Goal: Task Accomplishment & Management: Use online tool/utility

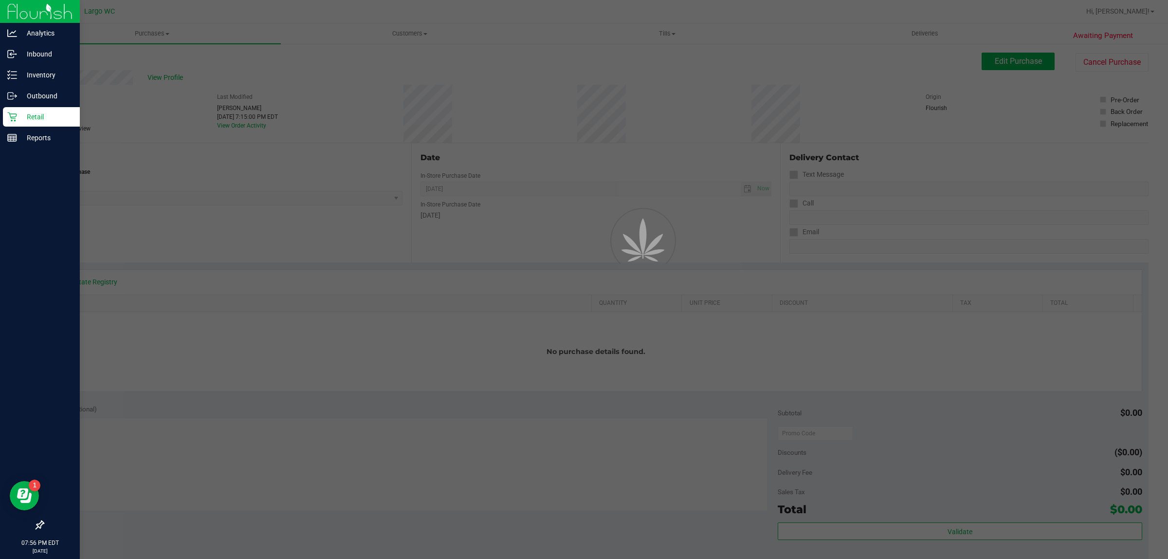
click at [26, 122] on p "Retail" at bounding box center [46, 117] width 58 height 12
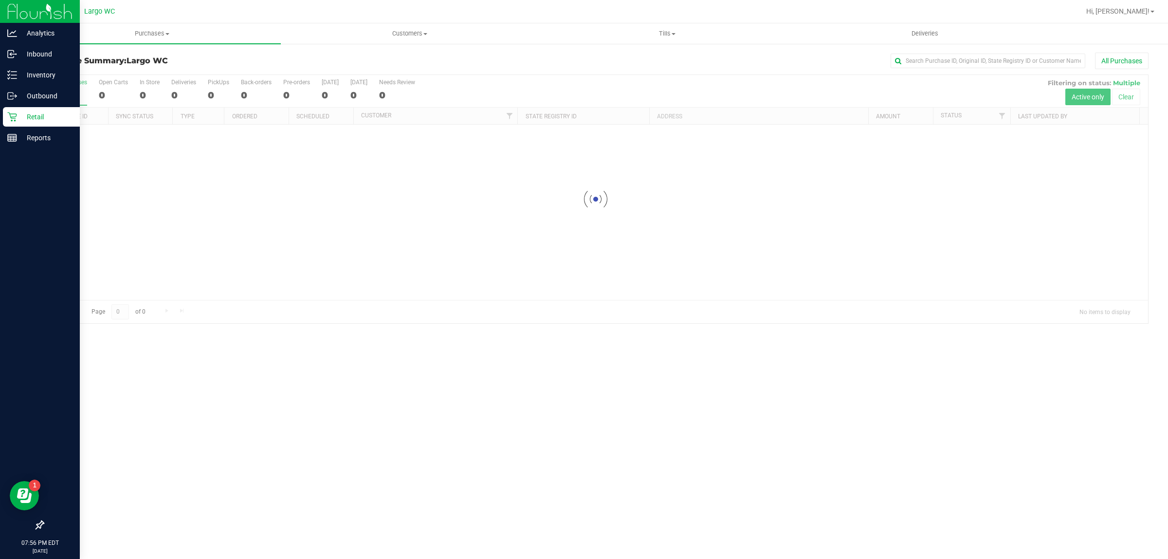
click at [37, 122] on p "Retail" at bounding box center [46, 117] width 58 height 12
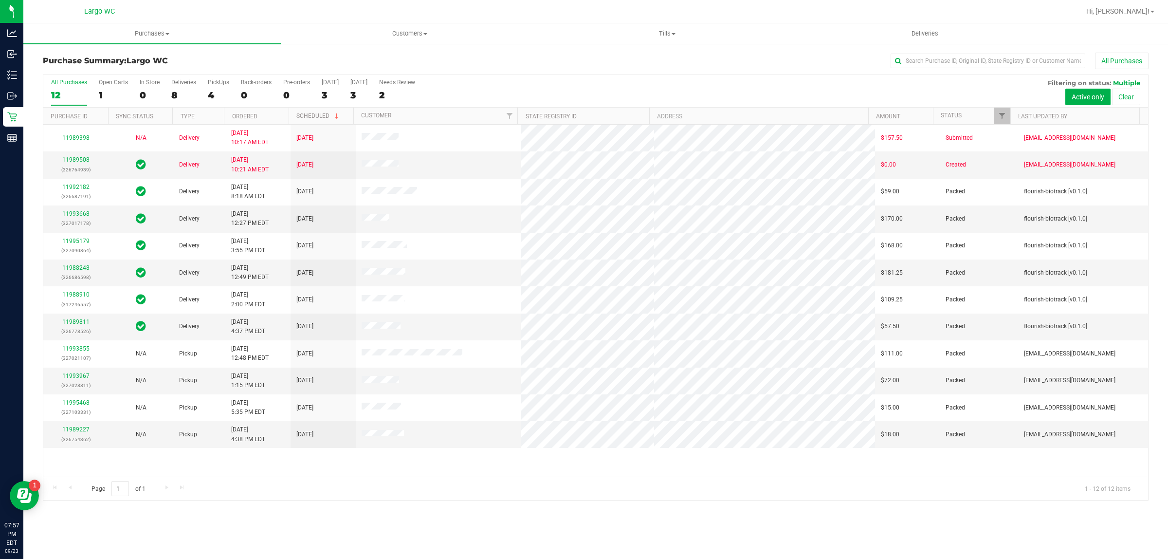
click at [610, 543] on div "Purchases Summary of purchases Fulfillment All purchases Customers All customer…" at bounding box center [595, 291] width 1145 height 536
click at [69, 379] on link "11993967" at bounding box center [75, 375] width 27 height 7
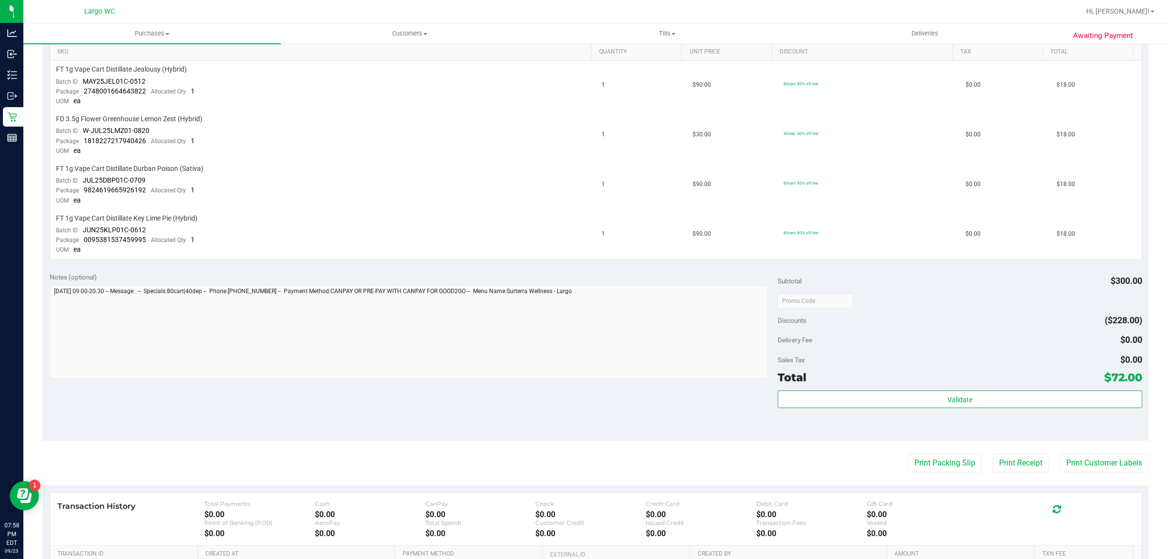
scroll to position [253, 0]
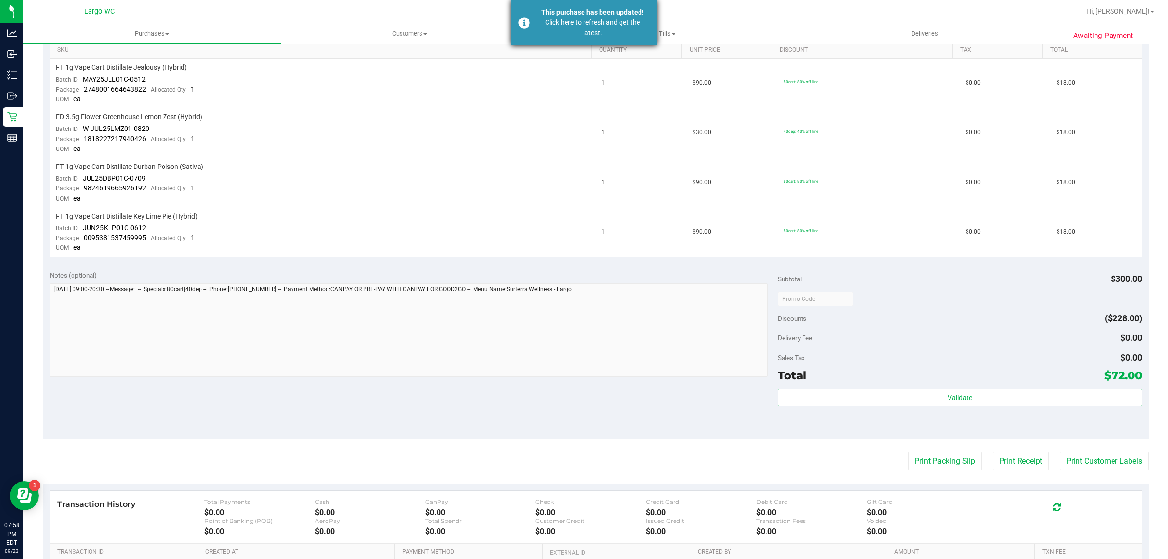
click at [566, 11] on div "This purchase has been updated!" at bounding box center [593, 12] width 114 height 10
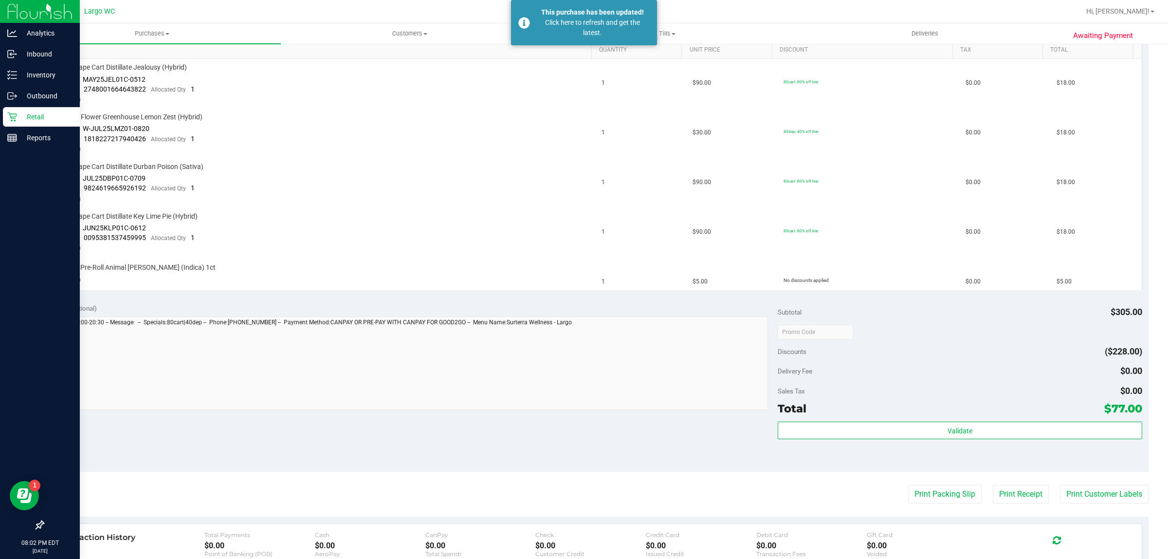
click at [3, 113] on div "Retail" at bounding box center [41, 116] width 77 height 19
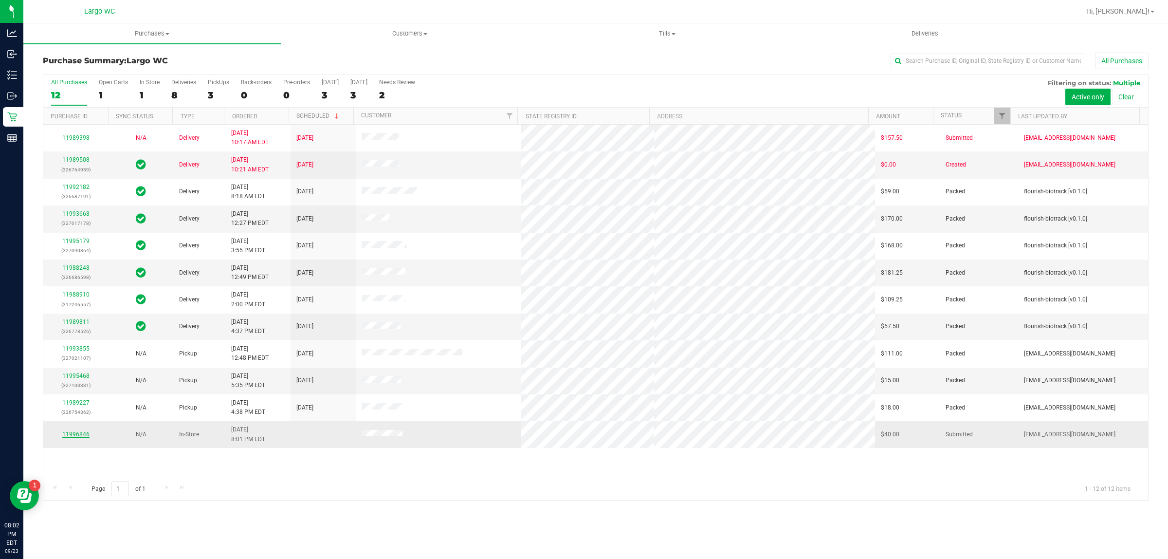
click at [72, 437] on link "11996846" at bounding box center [75, 434] width 27 height 7
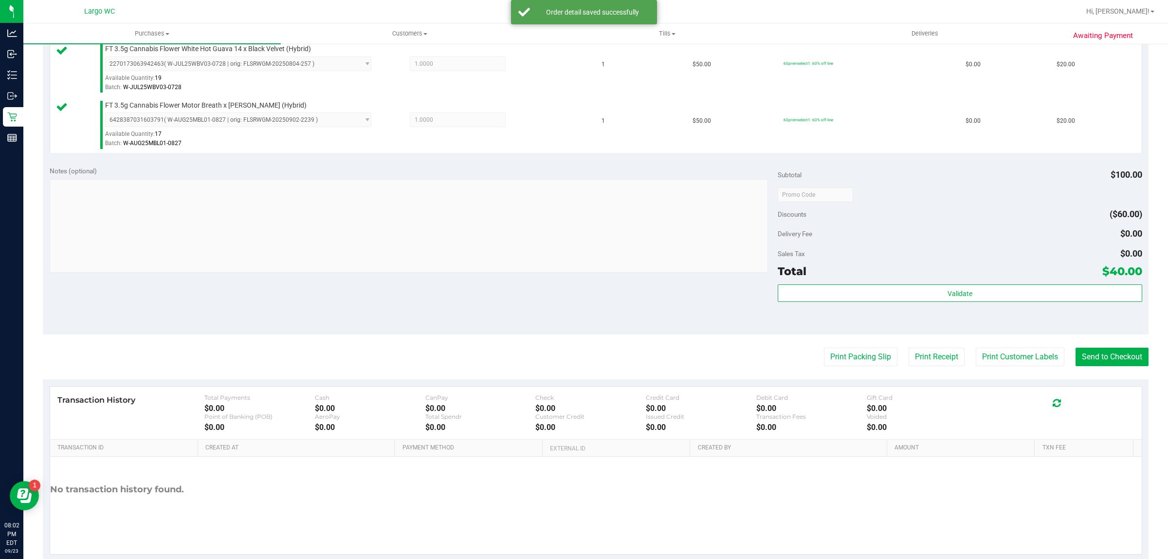
scroll to position [274, 0]
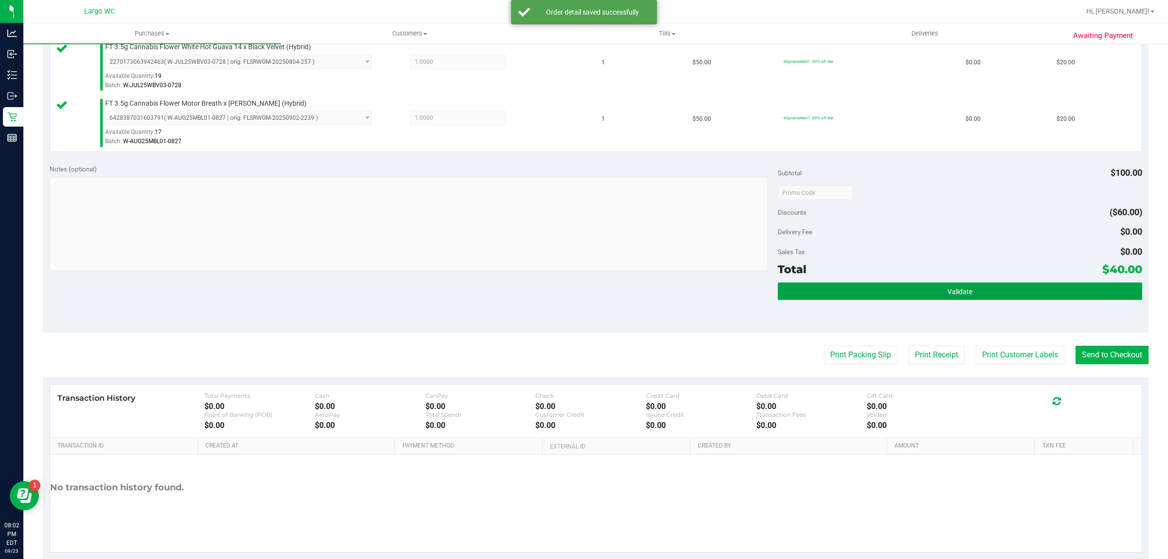
click at [965, 293] on button "Validate" at bounding box center [960, 291] width 364 height 18
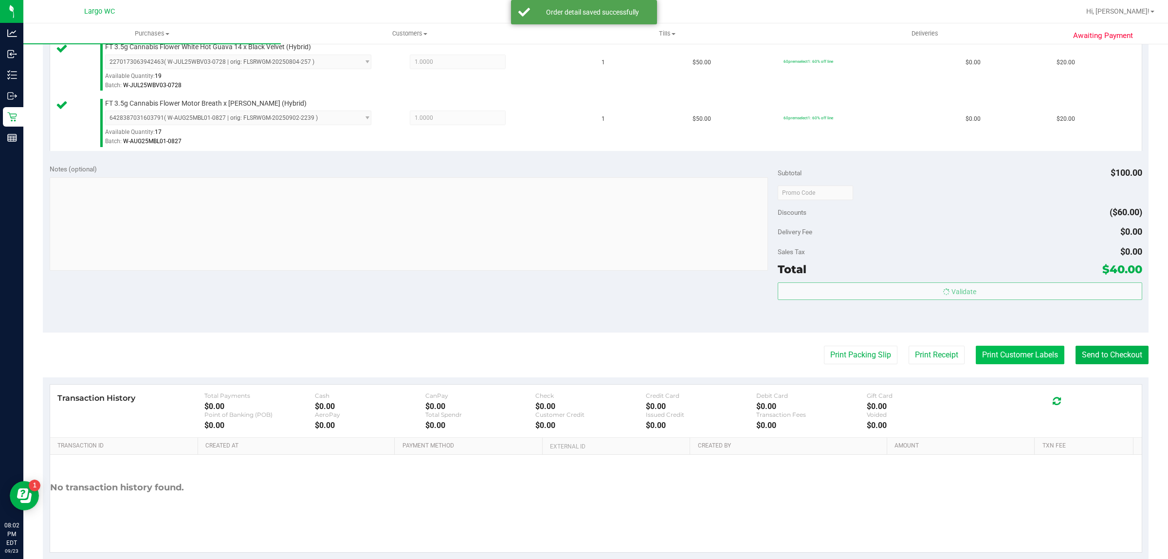
click at [994, 353] on button "Print Customer Labels" at bounding box center [1020, 355] width 89 height 18
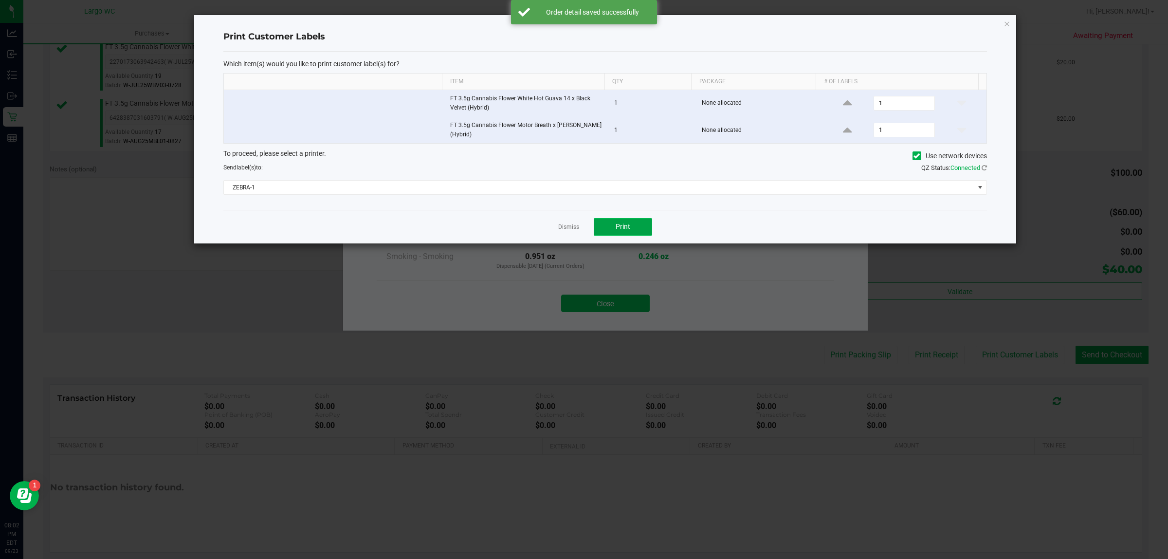
click at [633, 230] on button "Print" at bounding box center [623, 227] width 58 height 18
click at [565, 229] on link "Dismiss" at bounding box center [568, 227] width 21 height 8
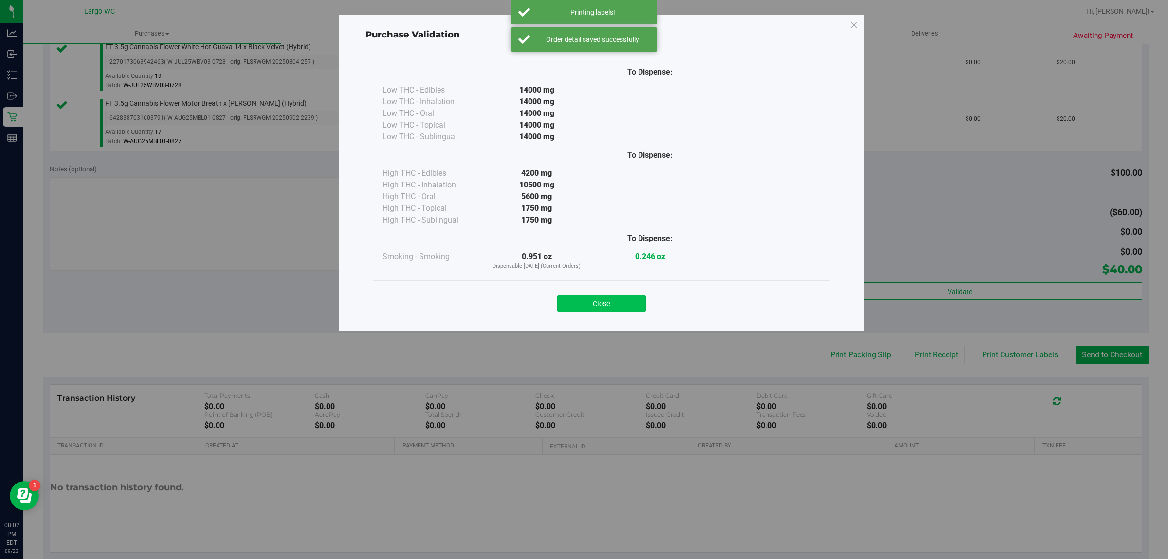
click at [617, 309] on button "Close" at bounding box center [601, 304] width 89 height 18
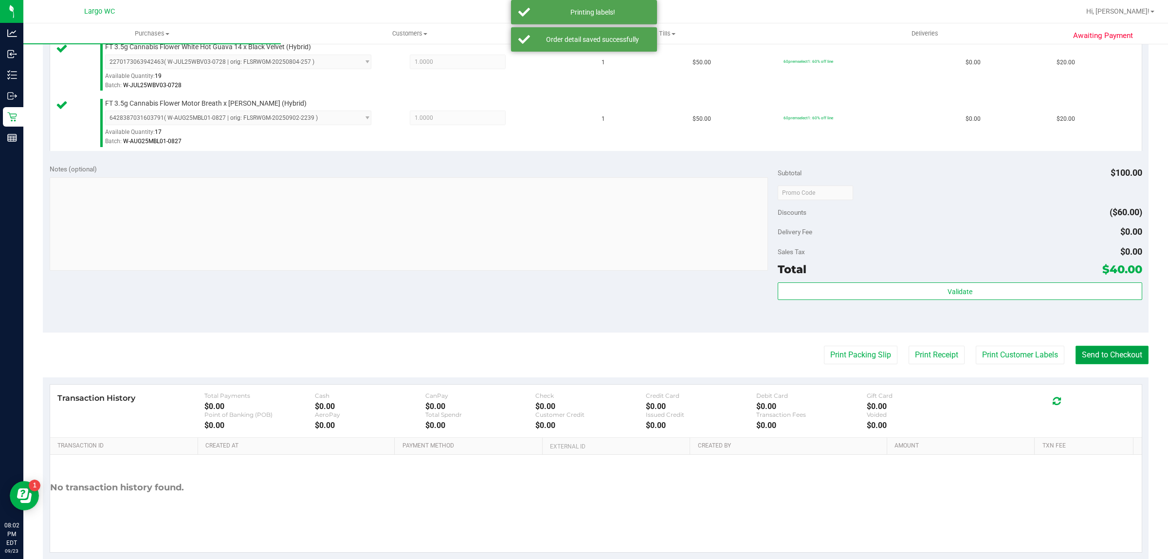
click at [1091, 351] on button "Send to Checkout" at bounding box center [1112, 355] width 73 height 18
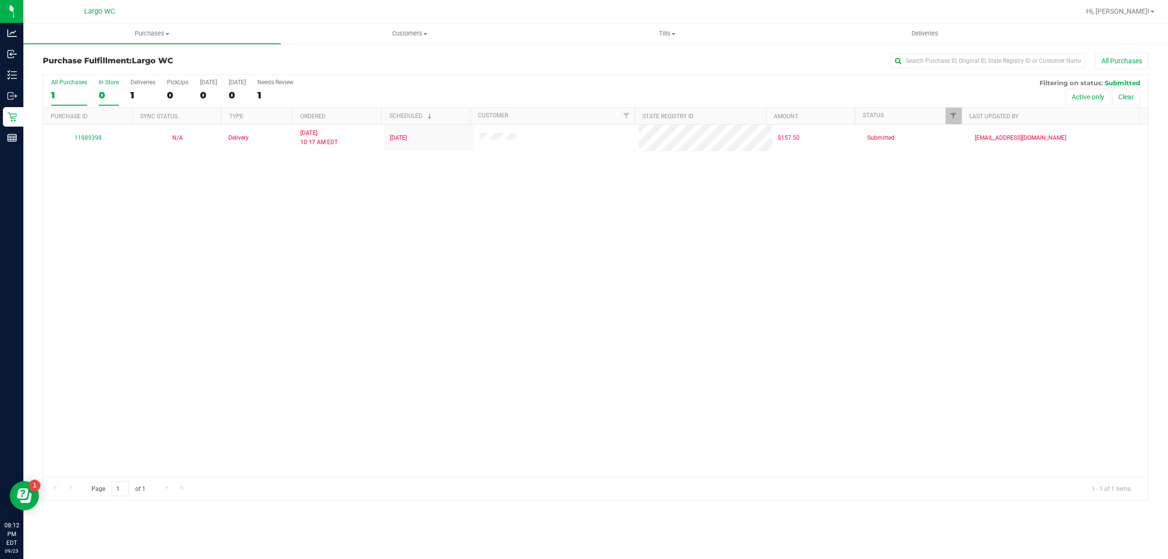
click at [101, 94] on div "0" at bounding box center [109, 95] width 20 height 11
click at [0, 0] on input "In Store 0" at bounding box center [0, 0] width 0 height 0
click at [167, 33] on span at bounding box center [168, 34] width 4 height 2
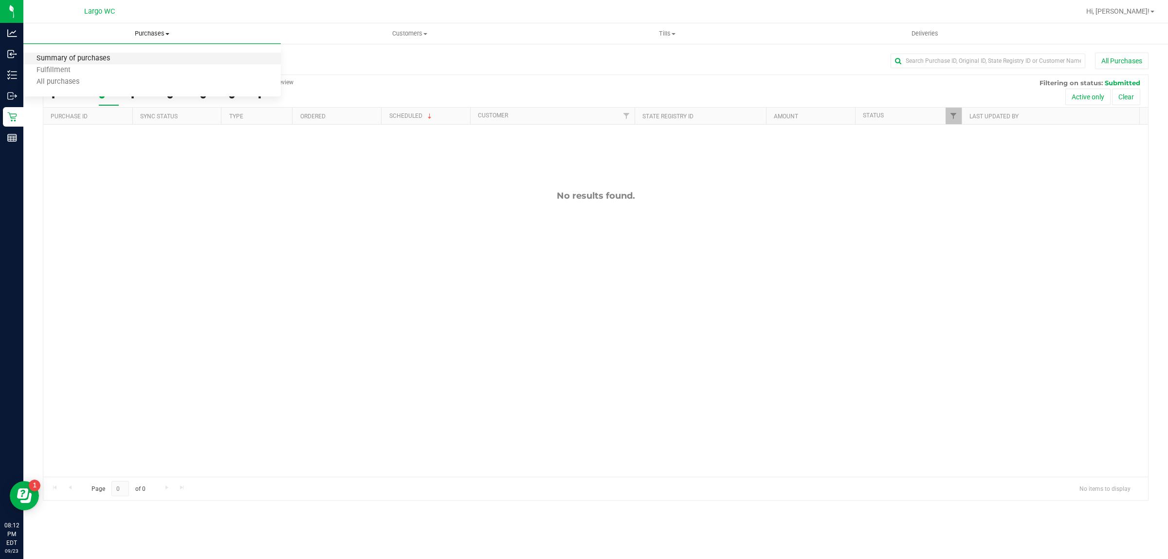
click at [116, 57] on span "Summary of purchases" at bounding box center [73, 59] width 100 height 8
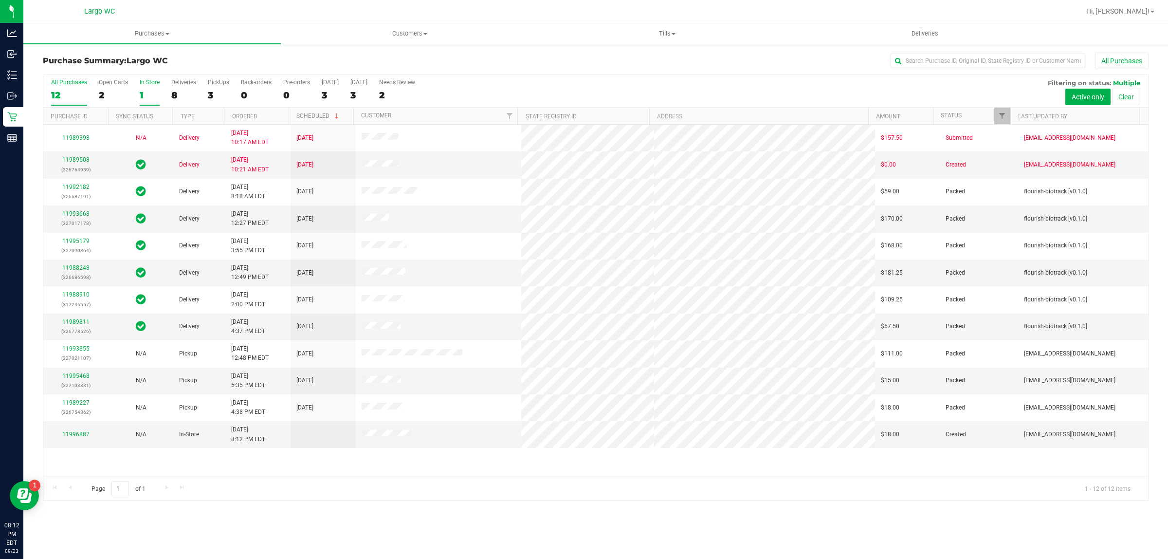
click at [142, 92] on div "1" at bounding box center [150, 95] width 20 height 11
click at [0, 0] on input "In Store 1" at bounding box center [0, 0] width 0 height 0
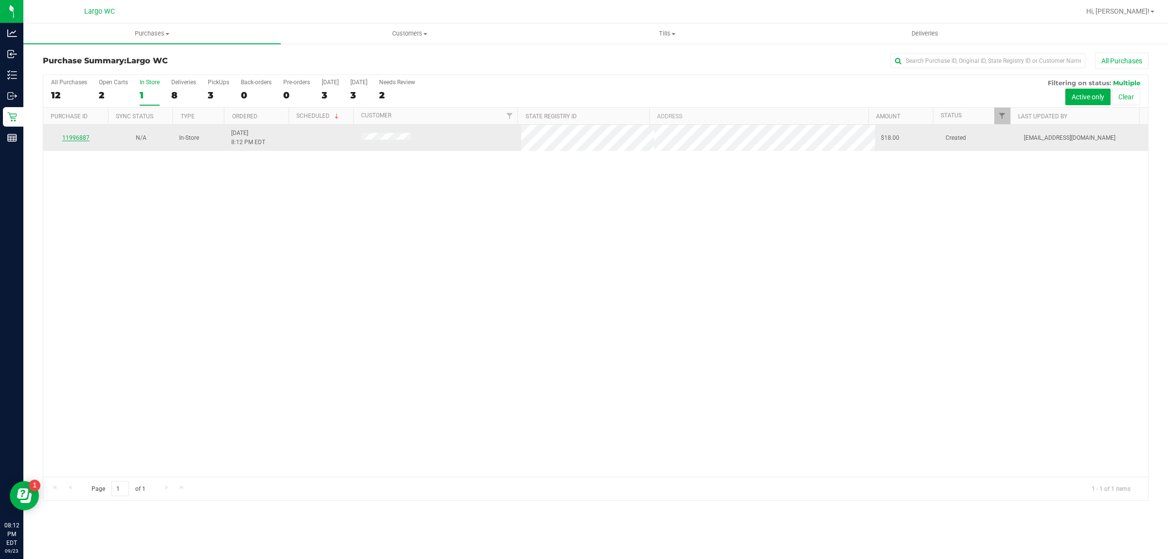
click at [75, 139] on link "11996887" at bounding box center [75, 137] width 27 height 7
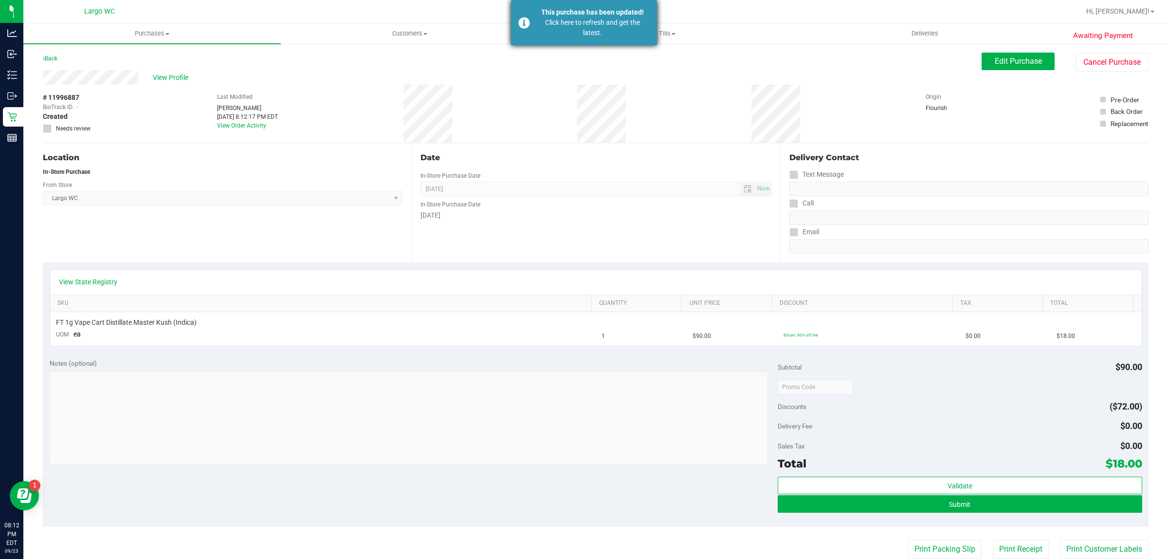
click at [582, 34] on div "Click here to refresh and get the latest." at bounding box center [593, 28] width 114 height 20
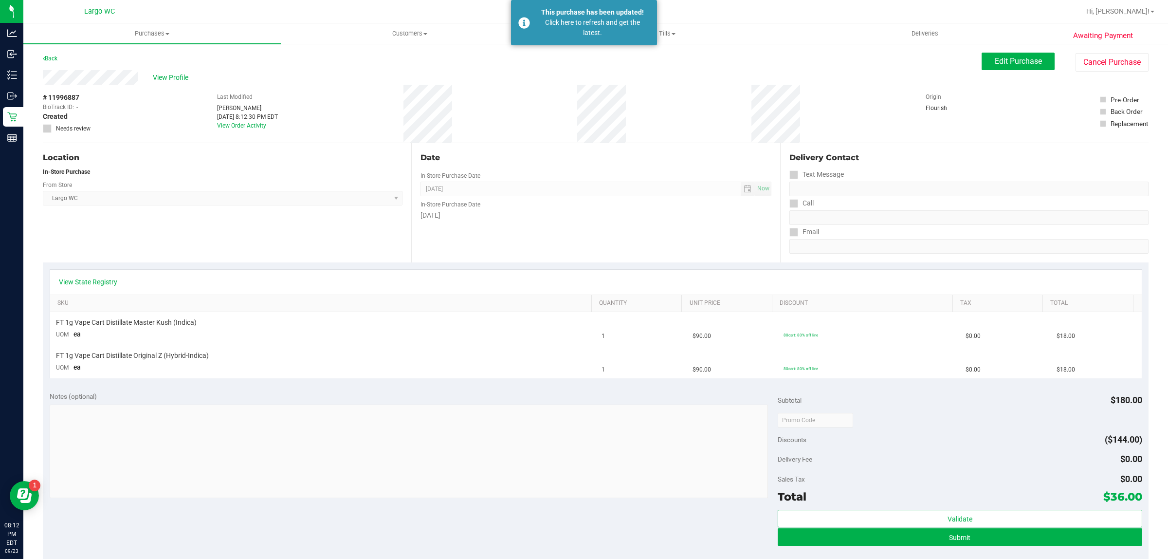
click at [414, 526] on div "Notes (optional) Subtotal $180.00 Discounts ($144.00) Delivery Fee $0.00 Sales …" at bounding box center [596, 472] width 1106 height 175
click at [615, 12] on div "This purchase has been updated!" at bounding box center [593, 12] width 114 height 10
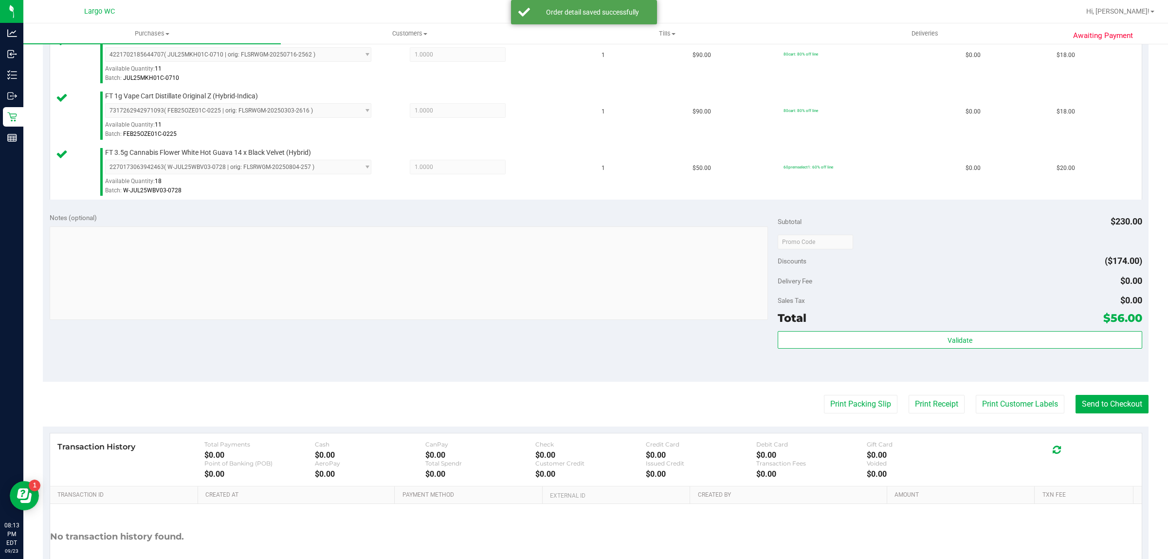
scroll to position [350, 0]
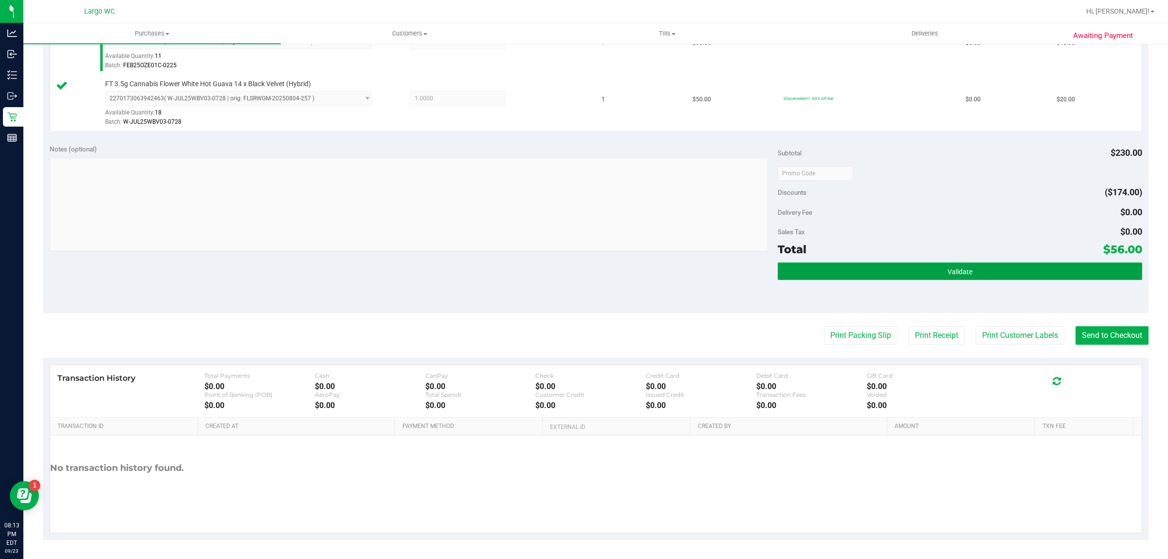
click at [977, 269] on button "Validate" at bounding box center [960, 271] width 364 height 18
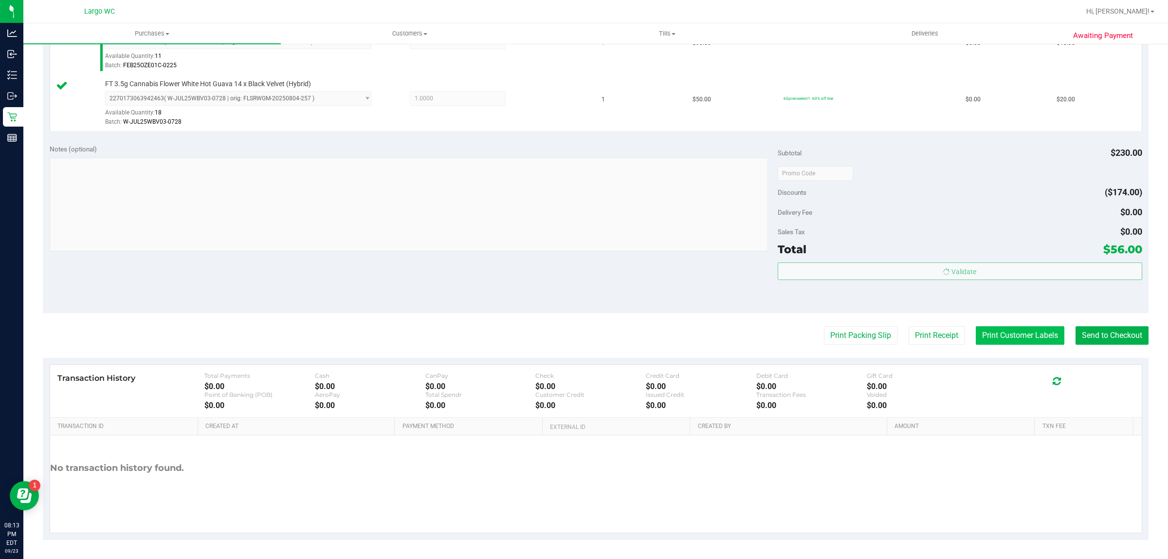
click at [992, 327] on button "Print Customer Labels" at bounding box center [1020, 335] width 89 height 18
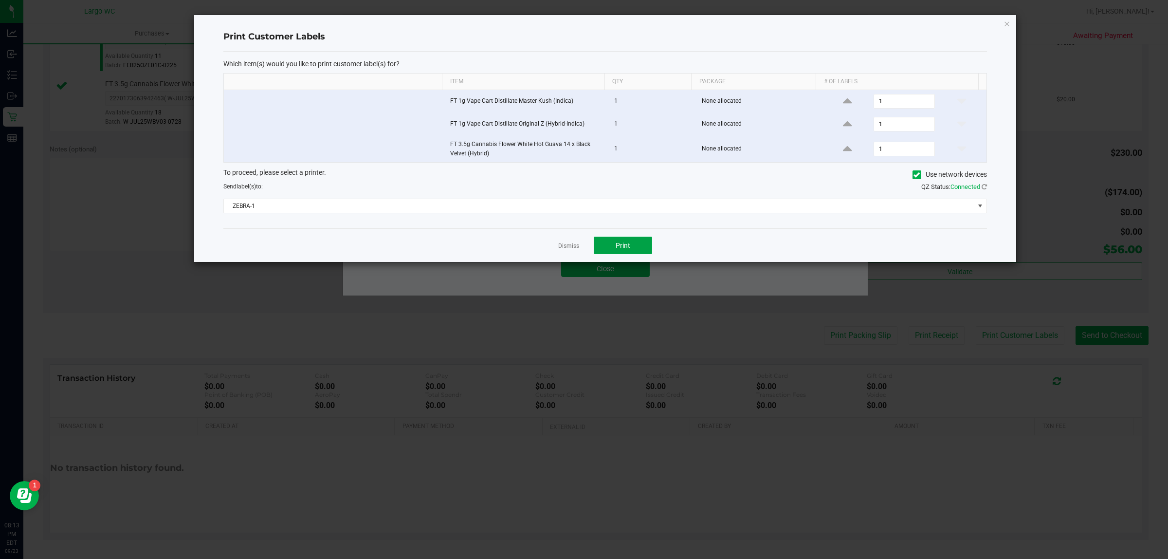
click at [623, 246] on span "Print" at bounding box center [623, 245] width 15 height 8
click at [573, 249] on link "Dismiss" at bounding box center [568, 246] width 21 height 8
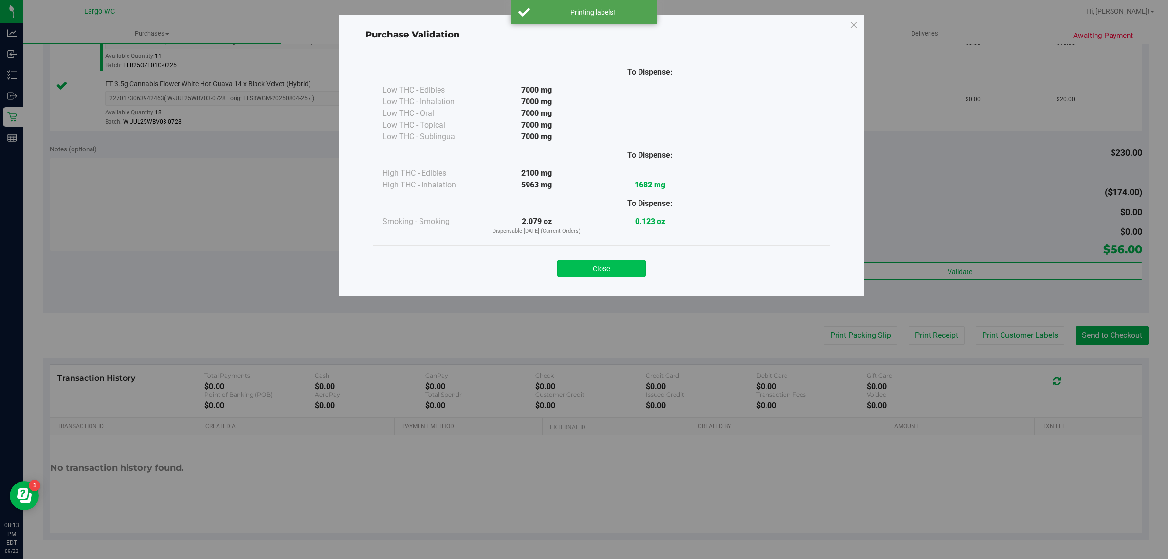
click at [613, 276] on button "Close" at bounding box center [601, 268] width 89 height 18
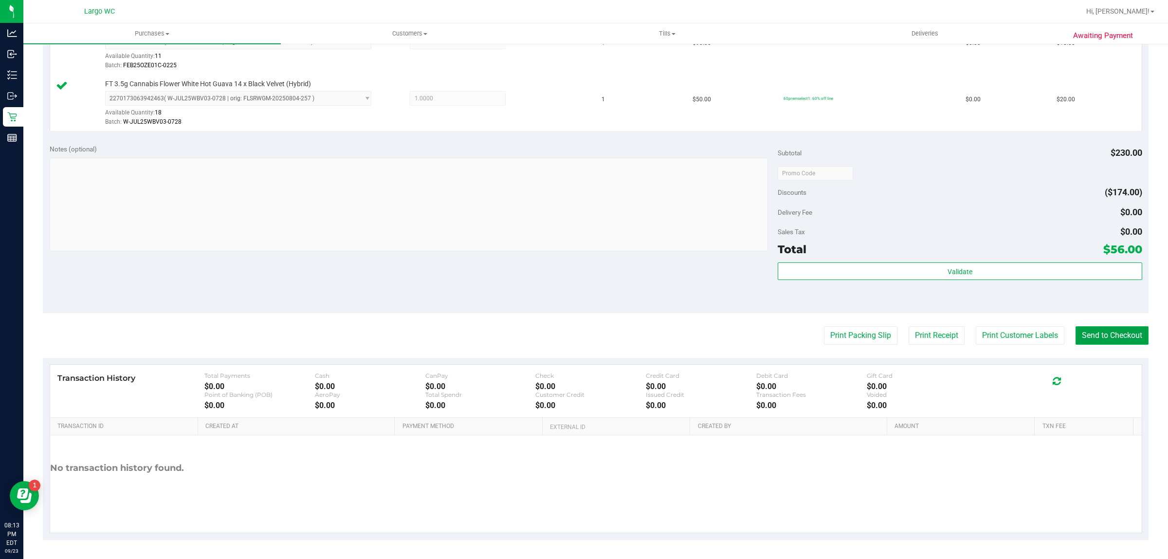
click at [1106, 332] on button "Send to Checkout" at bounding box center [1112, 335] width 73 height 18
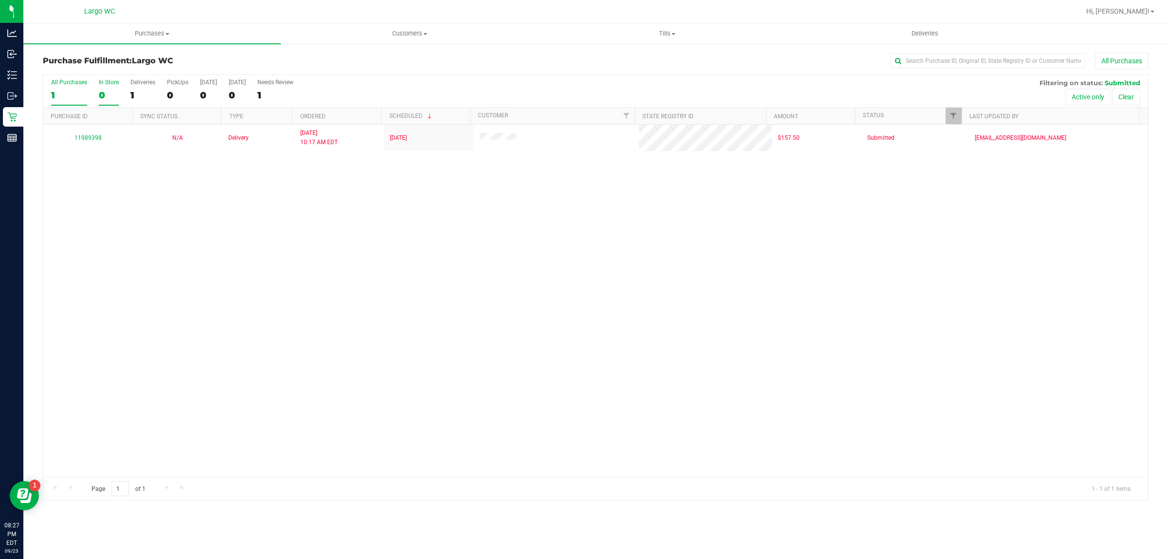
click at [111, 92] on div "0" at bounding box center [109, 95] width 20 height 11
click at [0, 0] on input "In Store 0" at bounding box center [0, 0] width 0 height 0
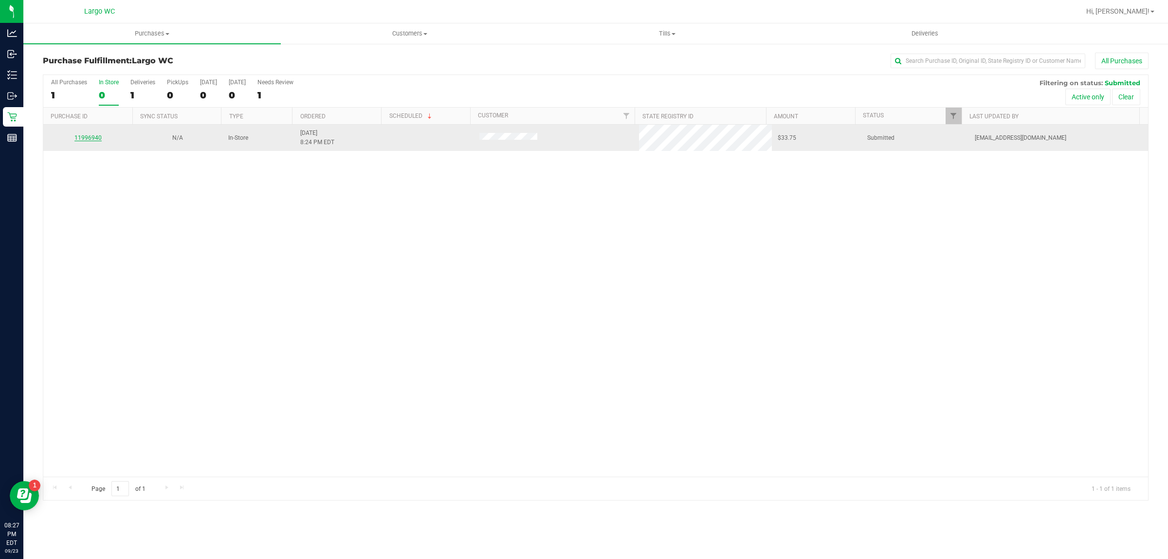
click at [81, 141] on link "11996940" at bounding box center [87, 137] width 27 height 7
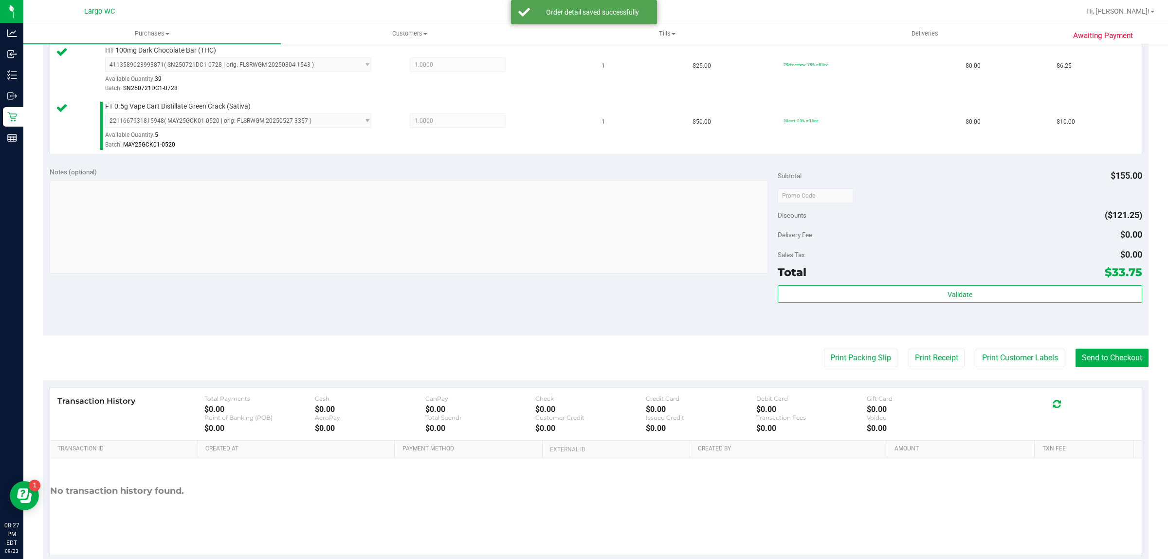
scroll to position [407, 0]
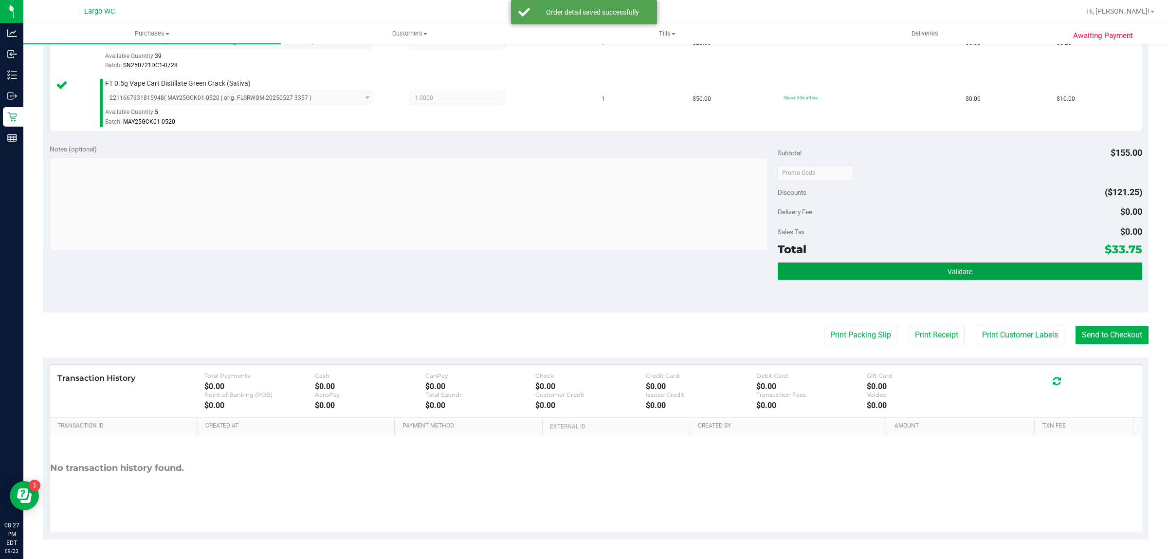
click at [984, 268] on button "Validate" at bounding box center [960, 271] width 364 height 18
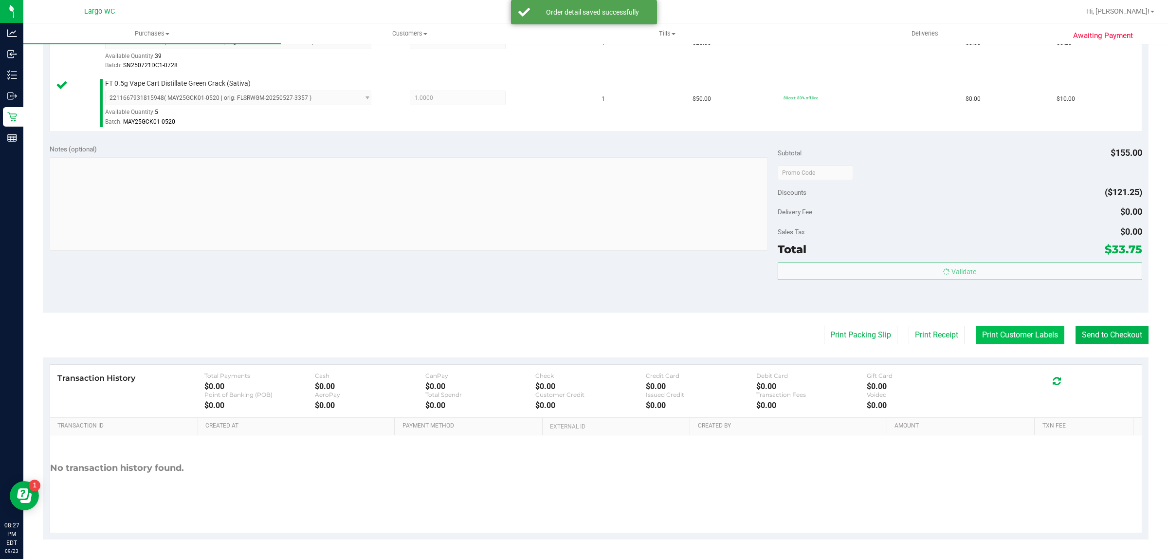
click at [994, 338] on button "Print Customer Labels" at bounding box center [1020, 335] width 89 height 18
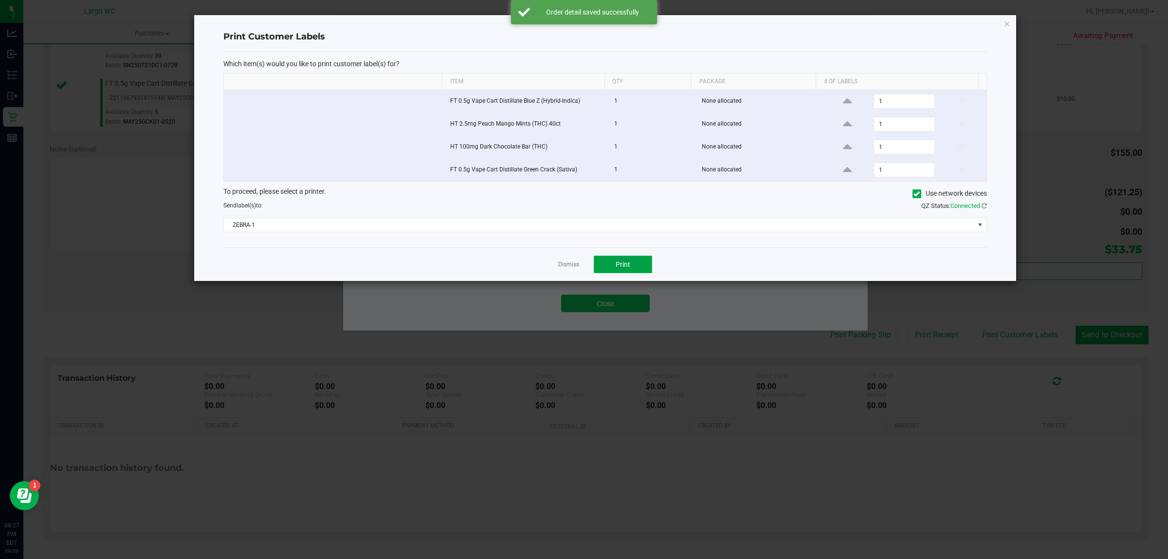
click at [624, 268] on span "Print" at bounding box center [623, 264] width 15 height 8
click at [566, 268] on link "Dismiss" at bounding box center [568, 264] width 21 height 8
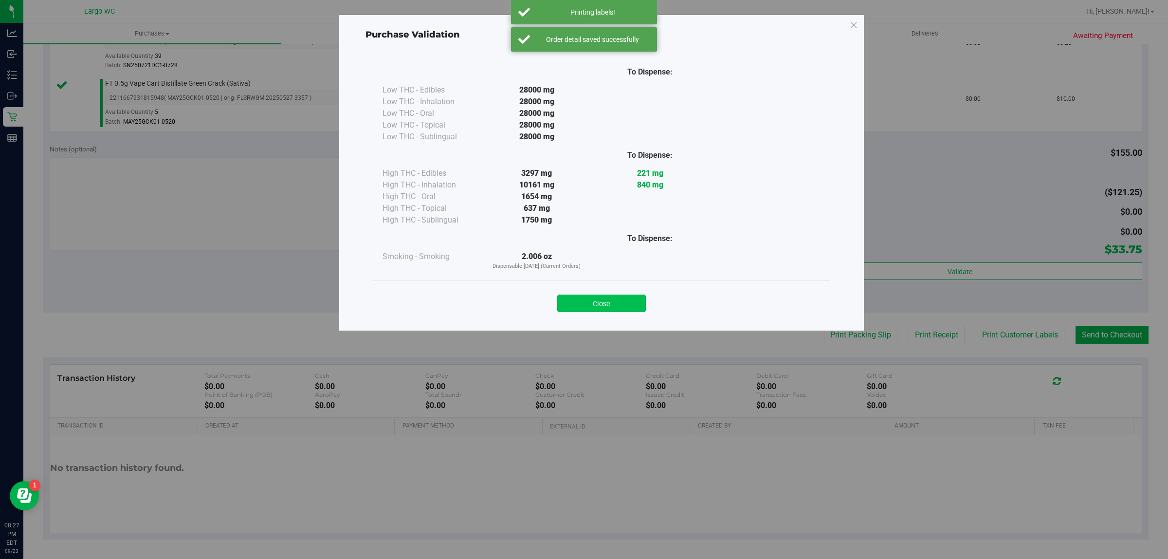
click at [602, 305] on button "Close" at bounding box center [601, 304] width 89 height 18
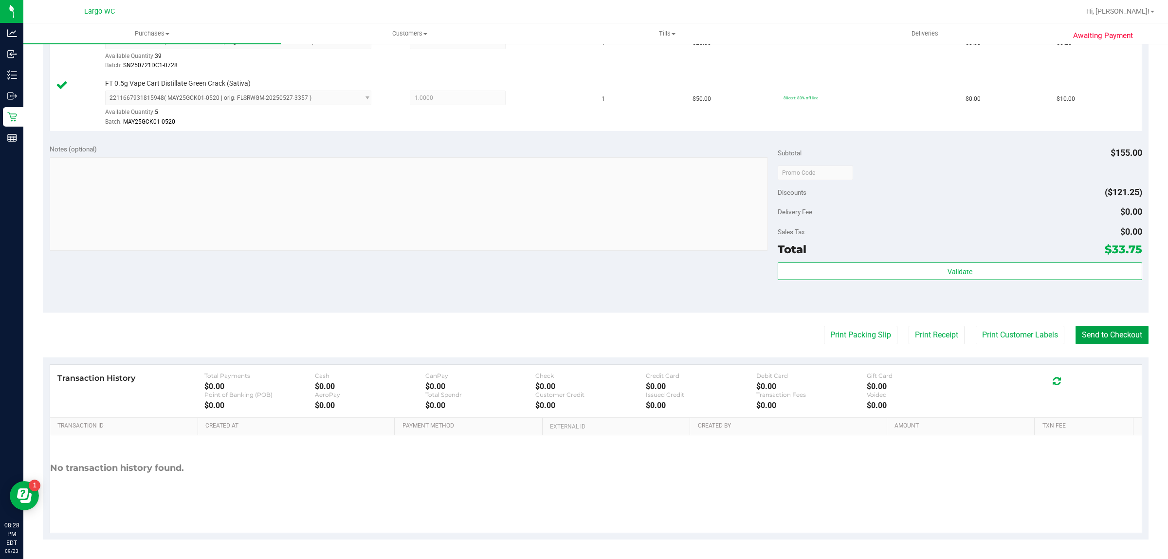
click at [1110, 344] on button "Send to Checkout" at bounding box center [1112, 335] width 73 height 18
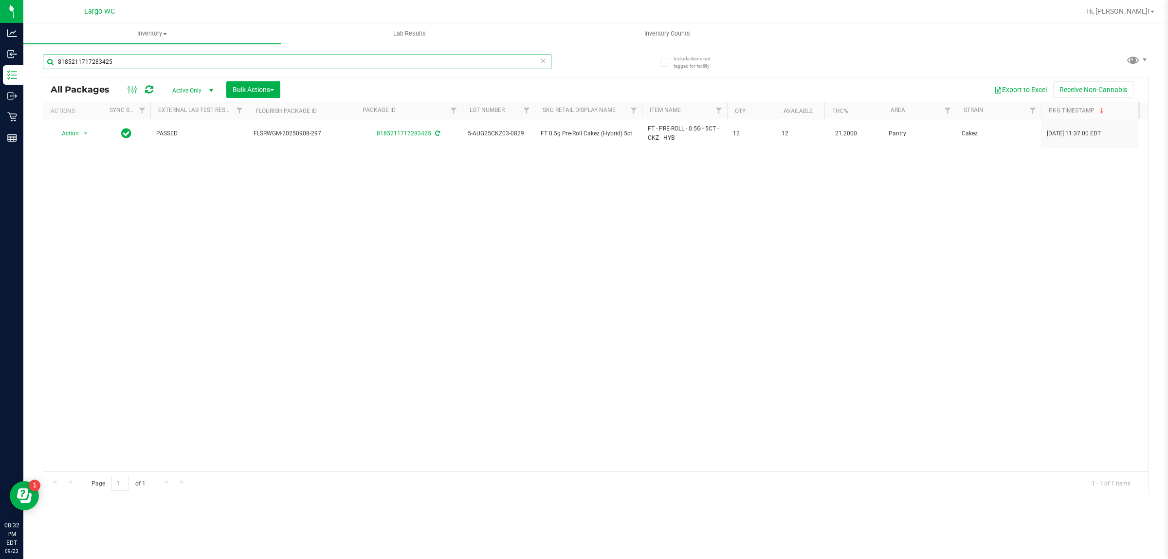
click at [227, 58] on input "8185211717283425" at bounding box center [297, 62] width 509 height 15
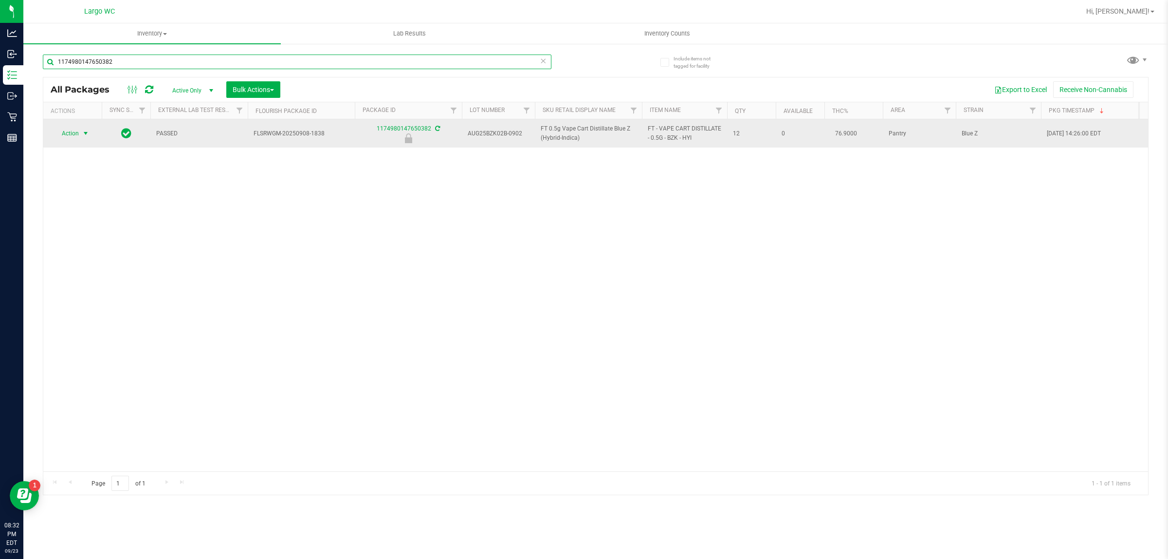
type input "1174980147650382"
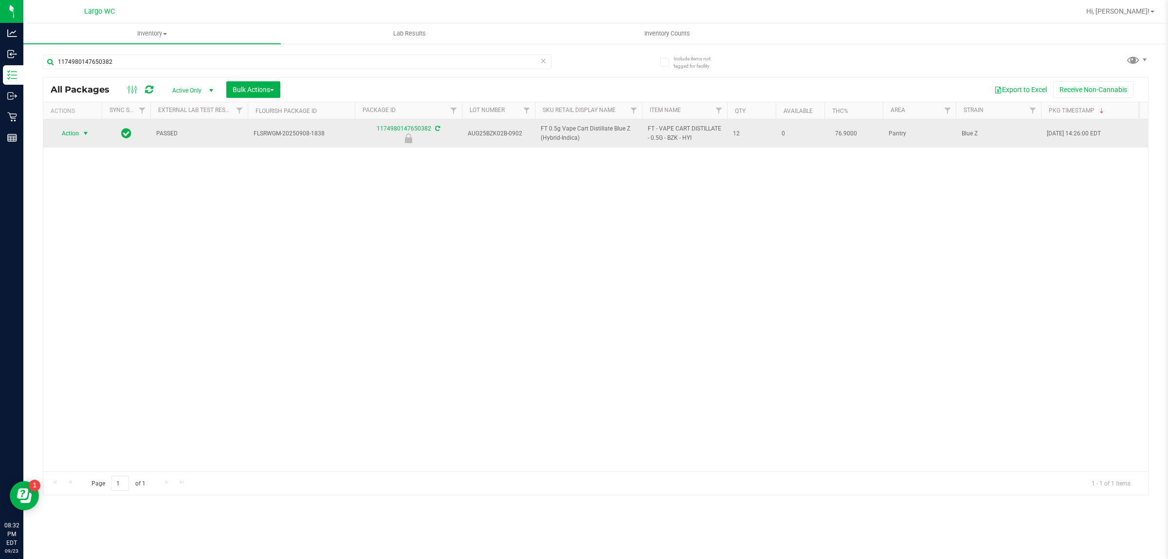
click at [82, 134] on span "select" at bounding box center [86, 133] width 8 height 8
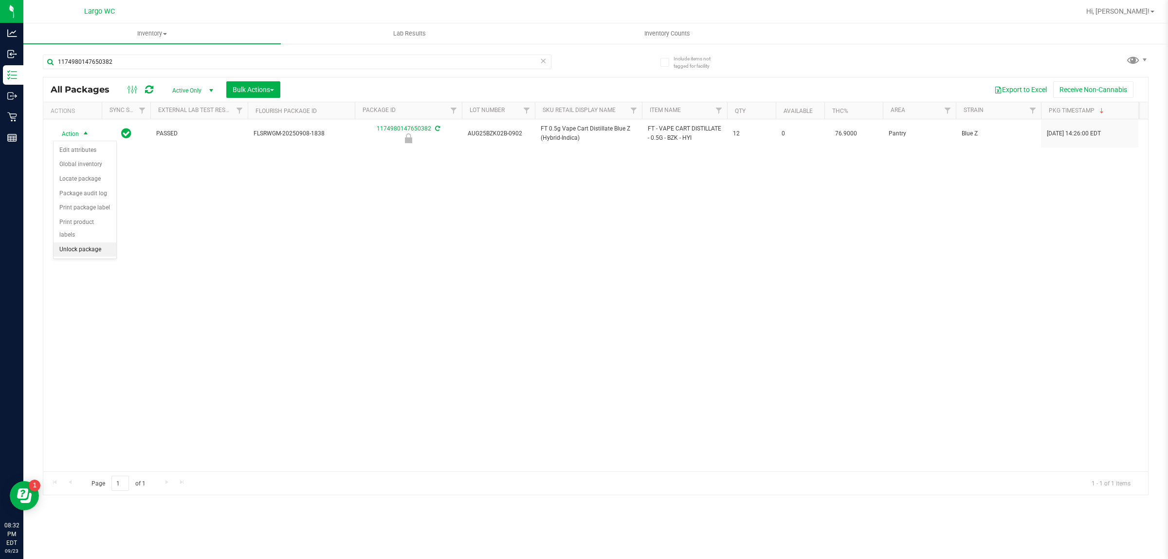
click at [74, 245] on li "Unlock package" at bounding box center [85, 249] width 63 height 15
